Goal: Task Accomplishment & Management: Complete application form

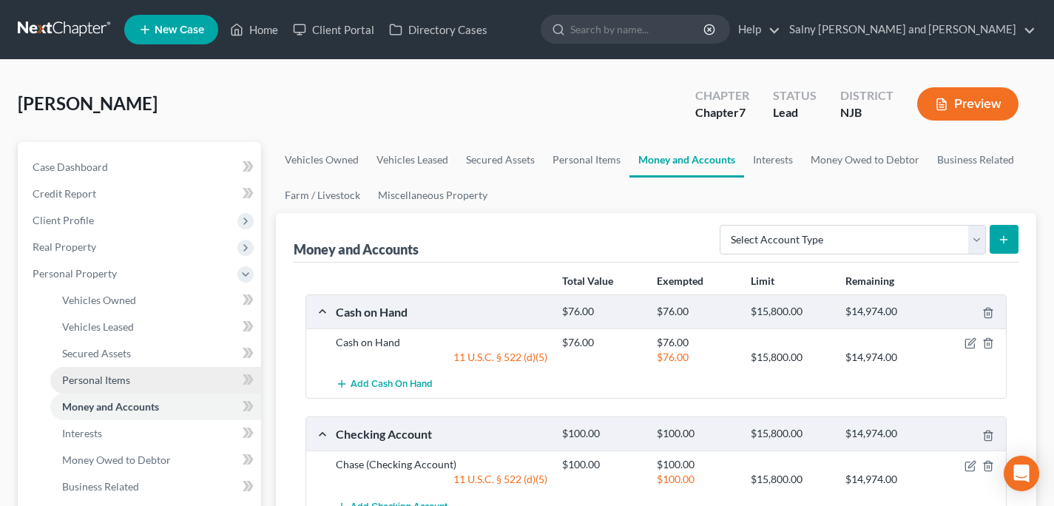
click at [127, 385] on span "Personal Items" at bounding box center [96, 380] width 68 height 13
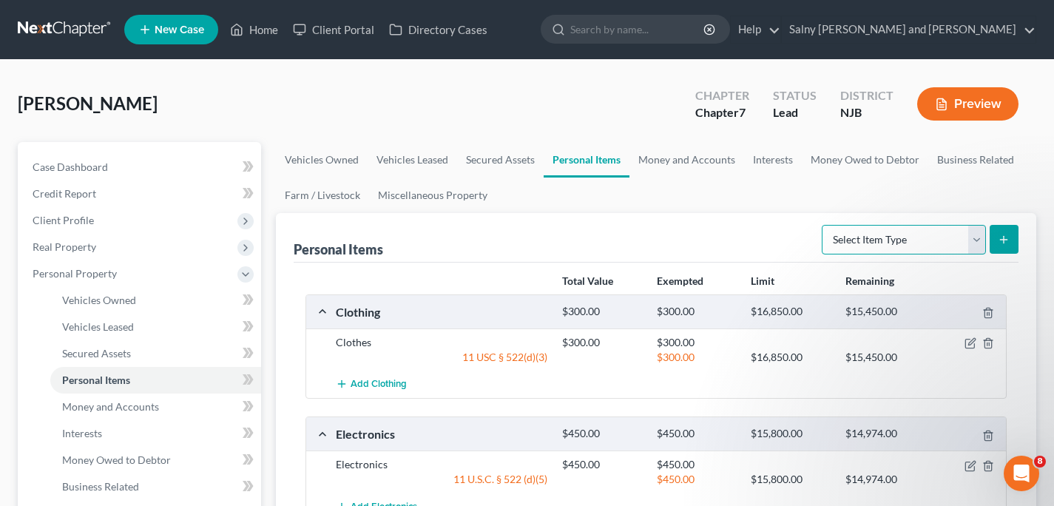
click at [822, 225] on select "Select Item Type Clothing Collectibles Of Value Electronics Firearms Household …" at bounding box center [904, 240] width 164 height 30
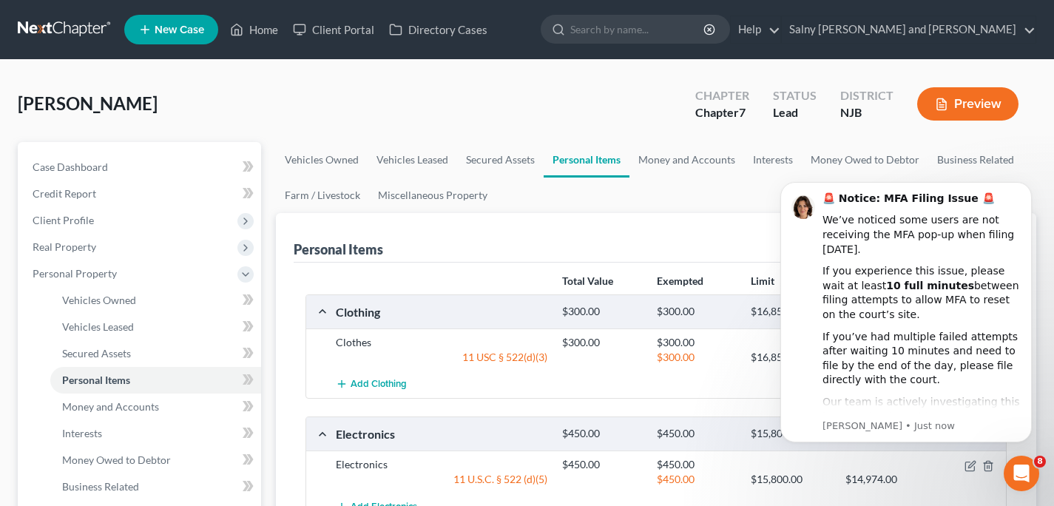
select select "pets"
click option "Pet(s)" at bounding box center [0, 0] width 0 height 0
click at [1030, 190] on icon "Dismiss notification" at bounding box center [1028, 186] width 8 height 8
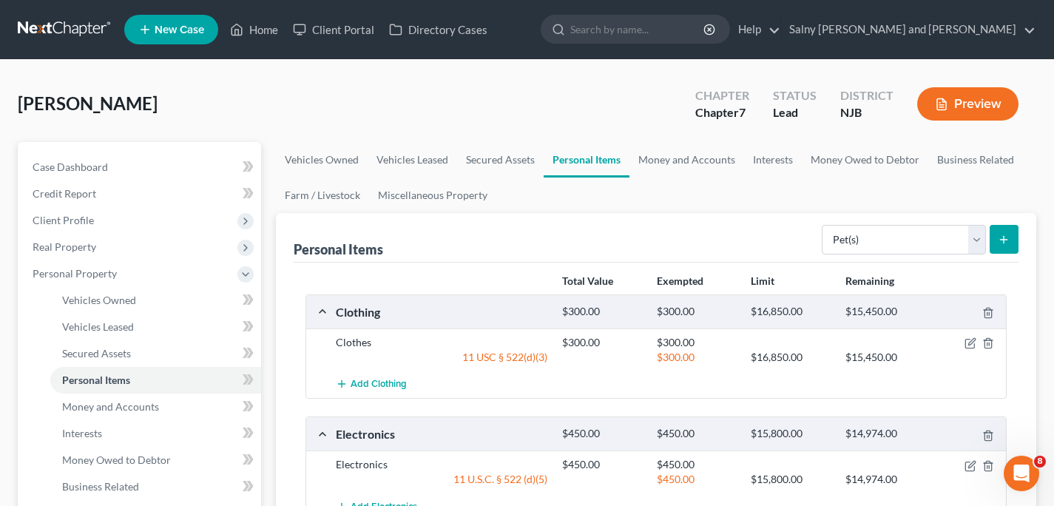
click at [1005, 240] on icon "submit" at bounding box center [1004, 240] width 12 height 12
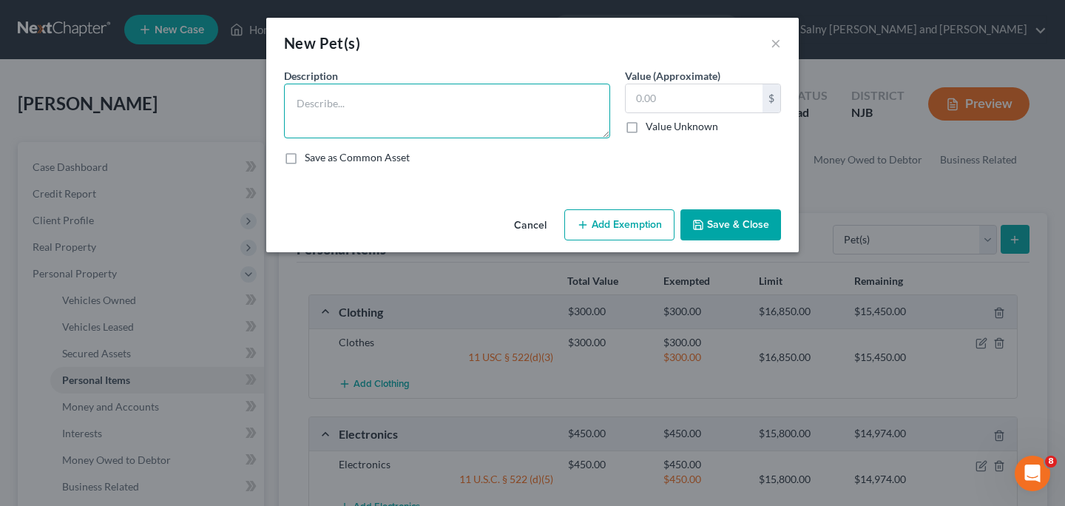
click at [390, 107] on textarea at bounding box center [447, 111] width 326 height 55
type textarea "Rescue Cat"
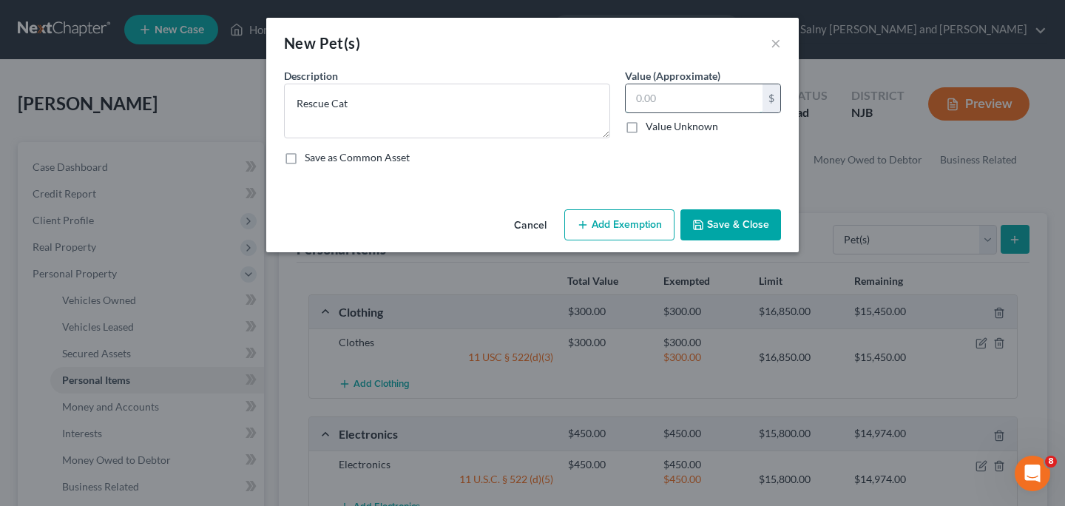
click at [666, 89] on input "text" at bounding box center [694, 98] width 137 height 28
type input "0.00"
click at [717, 229] on button "Save & Close" at bounding box center [730, 224] width 101 height 31
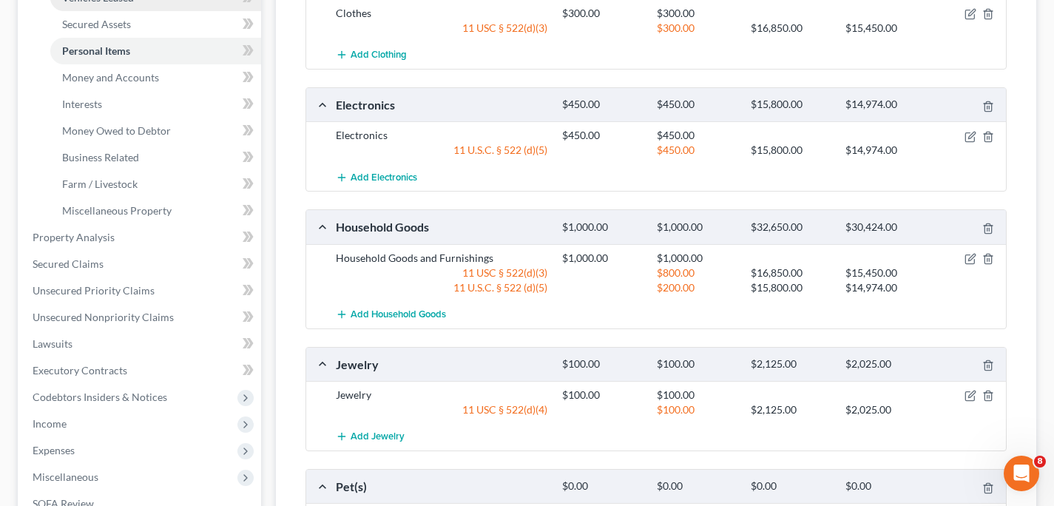
scroll to position [328, 0]
click at [198, 324] on link "Unsecured Nonpriority Claims" at bounding box center [141, 318] width 240 height 27
